Goal: Use online tool/utility: Utilize a website feature to perform a specific function

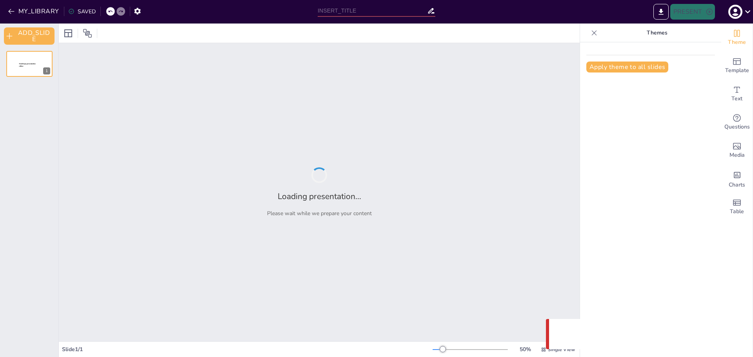
type input "Comprendiendo el Ciclo de un Proyecto: Fases Ilustradas y Detalladas"
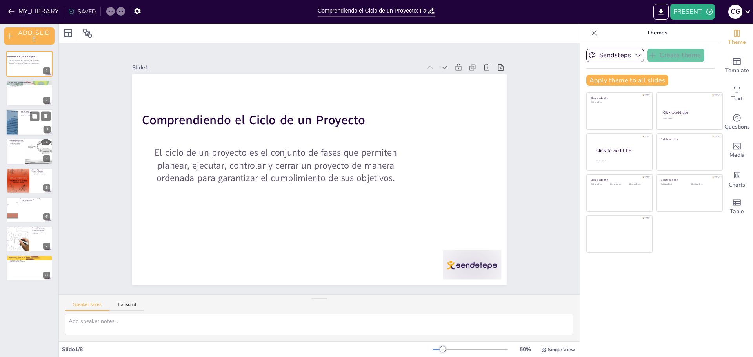
click at [38, 128] on div at bounding box center [29, 122] width 47 height 27
type textarea "Definir objetivos claros en la fase de inicio es esencial para guiar el proyect…"
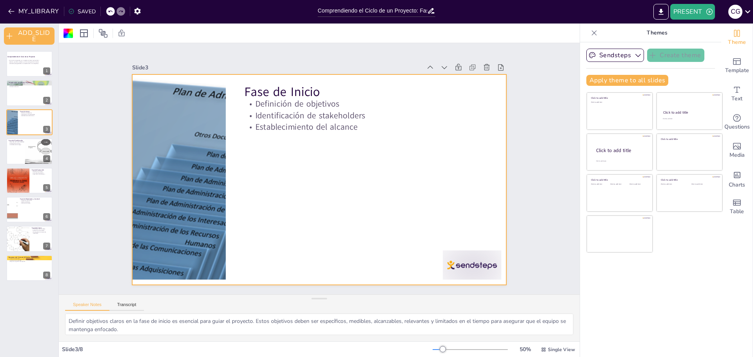
click at [665, 323] on div "Sendsteps Create theme Apply theme to all slides Click to add title Click to ad…" at bounding box center [650, 199] width 141 height 315
click at [749, 13] on icon at bounding box center [747, 11] width 11 height 11
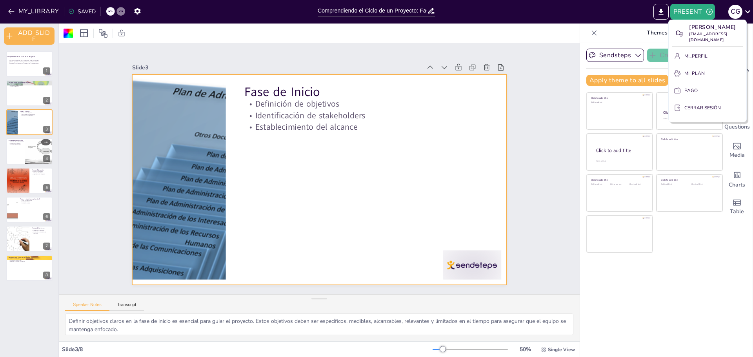
click at [686, 264] on div at bounding box center [376, 178] width 753 height 357
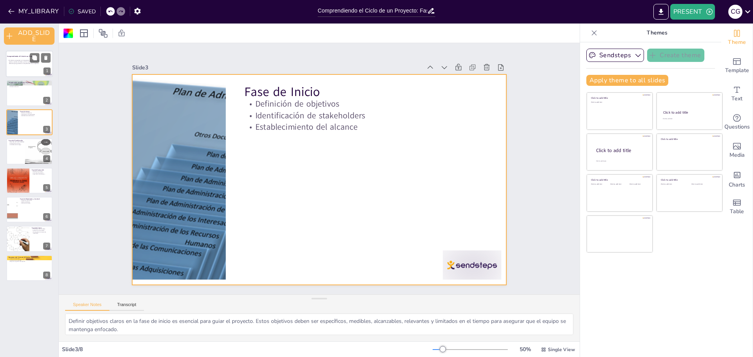
click at [13, 68] on div at bounding box center [29, 64] width 47 height 27
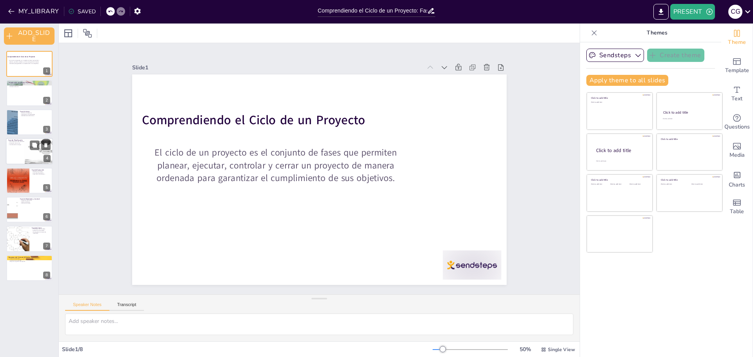
click at [10, 151] on div at bounding box center [29, 151] width 47 height 27
type textarea "Desarrollar un plan detallado es crucial para el éxito del proyecto. Este plan …"
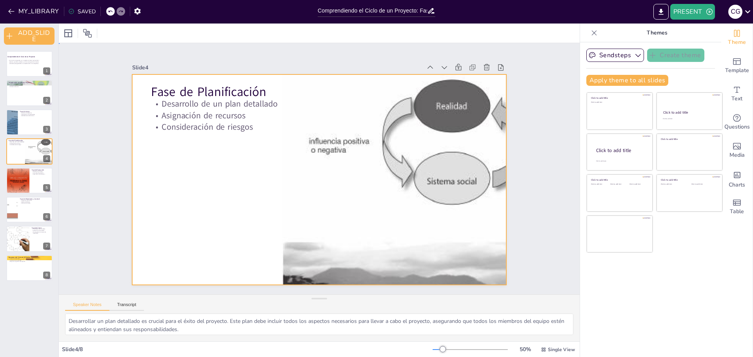
click at [196, 132] on div at bounding box center [318, 179] width 394 height 249
click at [201, 128] on div "Fase de Planificación Desarrollo de un plan detallado Asignación de recursos Co…" at bounding box center [319, 179] width 374 height 211
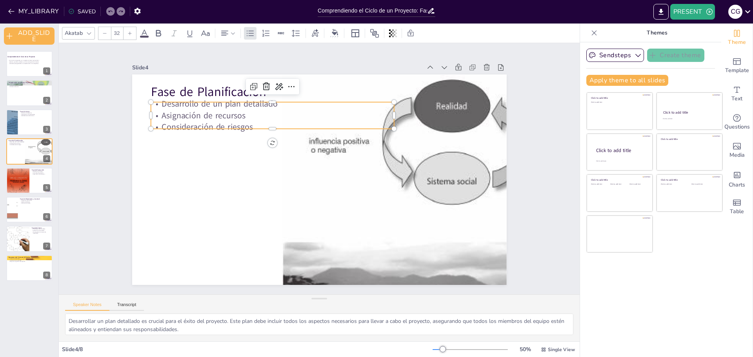
click at [233, 116] on p "Asignación de recursos" at bounding box center [277, 111] width 243 height 37
click at [291, 104] on p "Desarrollo de un plan detallado" at bounding box center [279, 99] width 243 height 37
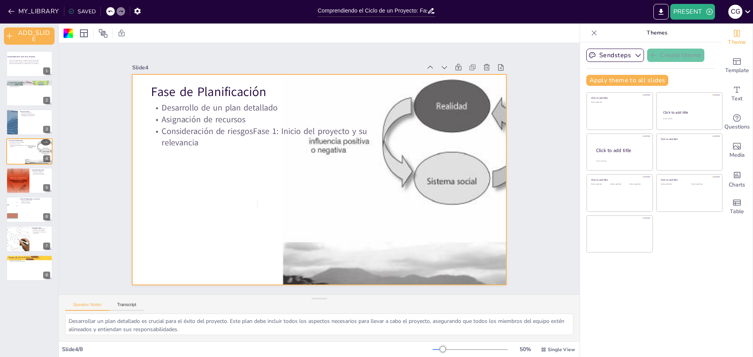
click at [219, 182] on div at bounding box center [318, 179] width 394 height 249
click at [188, 193] on div at bounding box center [313, 178] width 429 height 369
click at [188, 193] on div at bounding box center [317, 180] width 410 height 284
